Goal: Navigation & Orientation: Find specific page/section

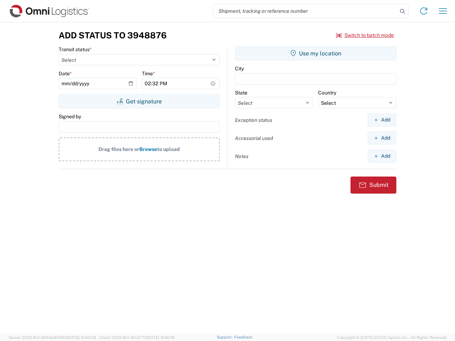
click at [305, 11] on input "search" at bounding box center [305, 11] width 184 height 14
click at [402, 11] on icon at bounding box center [402, 11] width 10 height 10
click at [424, 11] on icon at bounding box center [423, 10] width 11 height 11
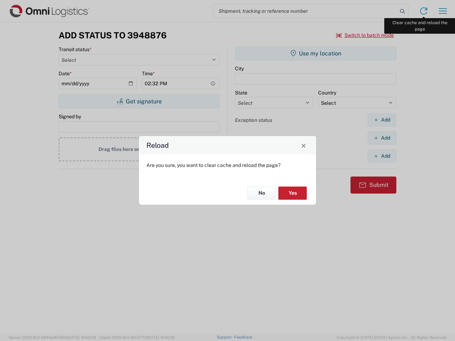
click at [443, 11] on div "Reload Are you sure, you want to clear cache and reload the page? No Yes" at bounding box center [227, 170] width 455 height 341
click at [365, 35] on div "Reload Are you sure, you want to clear cache and reload the page? No Yes" at bounding box center [227, 170] width 455 height 341
click at [139, 101] on div "Reload Are you sure, you want to clear cache and reload the page? No Yes" at bounding box center [227, 170] width 455 height 341
click at [316, 53] on div "Reload Are you sure, you want to clear cache and reload the page? No Yes" at bounding box center [227, 170] width 455 height 341
click at [382, 120] on div "Reload Are you sure, you want to clear cache and reload the page? No Yes" at bounding box center [227, 170] width 455 height 341
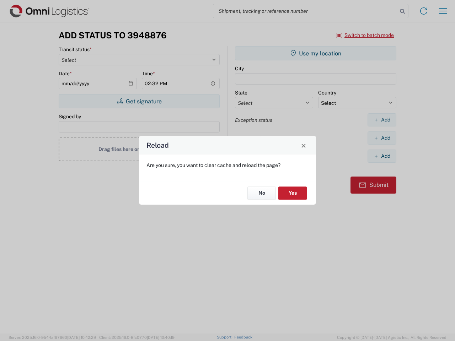
click at [382, 138] on div "Reload Are you sure, you want to clear cache and reload the page? No Yes" at bounding box center [227, 170] width 455 height 341
click at [382, 156] on div "Reload Are you sure, you want to clear cache and reload the page? No Yes" at bounding box center [227, 170] width 455 height 341
